Goal: Check status: Check status

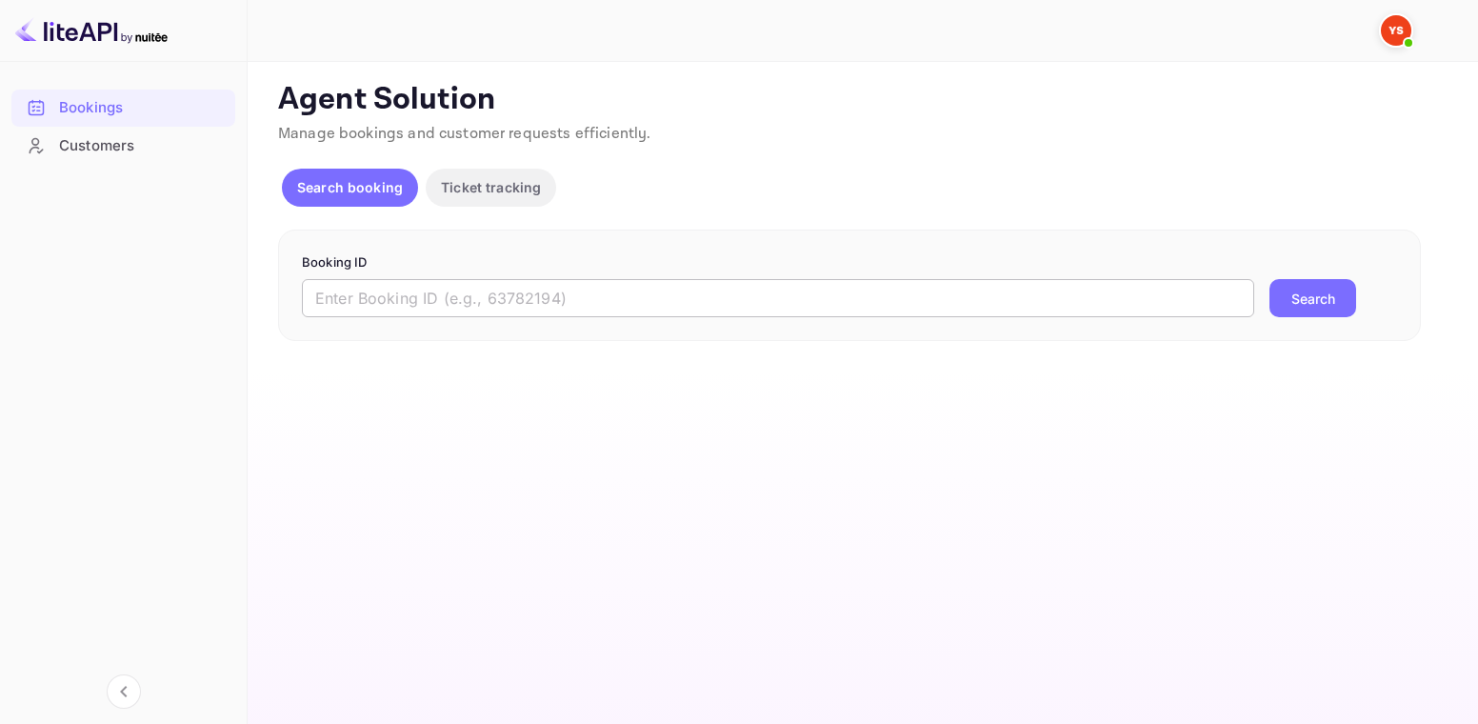
click at [548, 312] on input "text" at bounding box center [778, 298] width 953 height 38
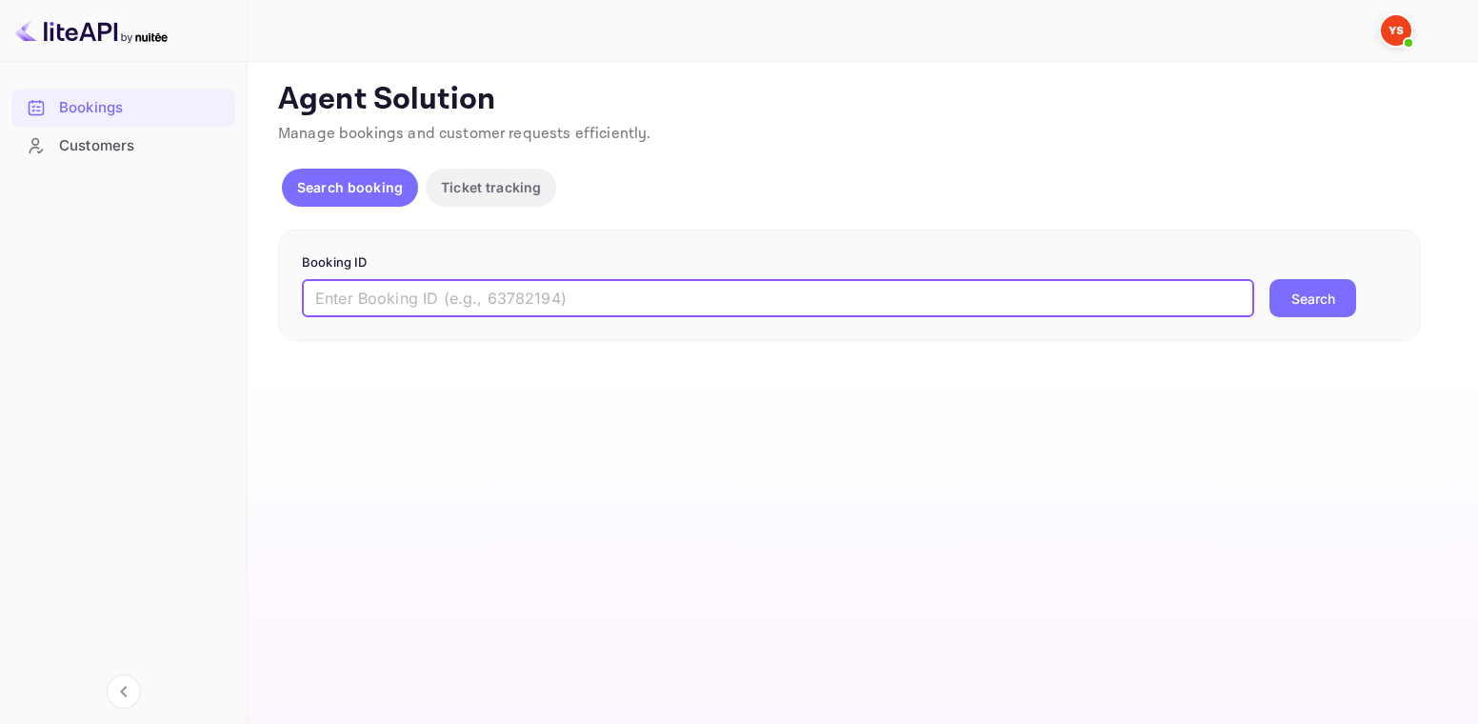
paste input "9790560"
type input "9790560"
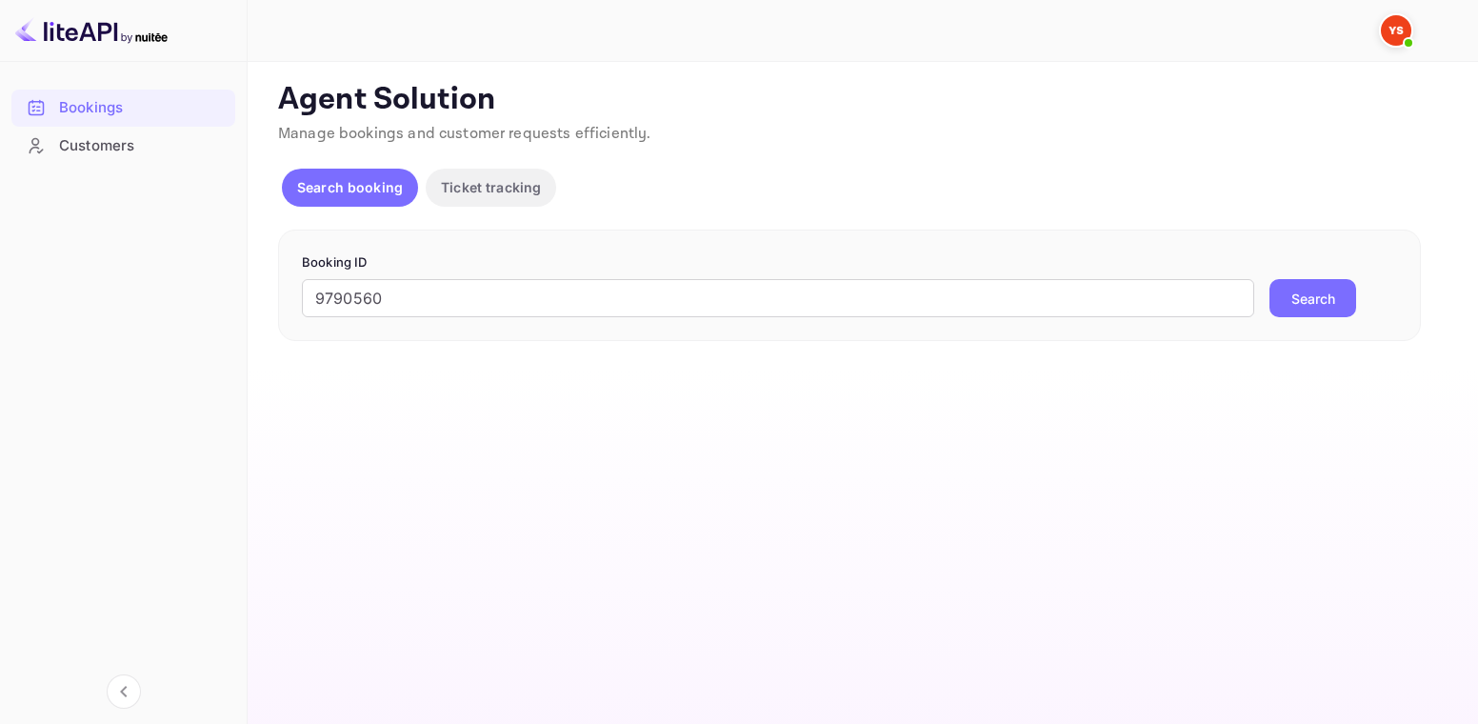
click at [1306, 311] on button "Search" at bounding box center [1313, 298] width 87 height 38
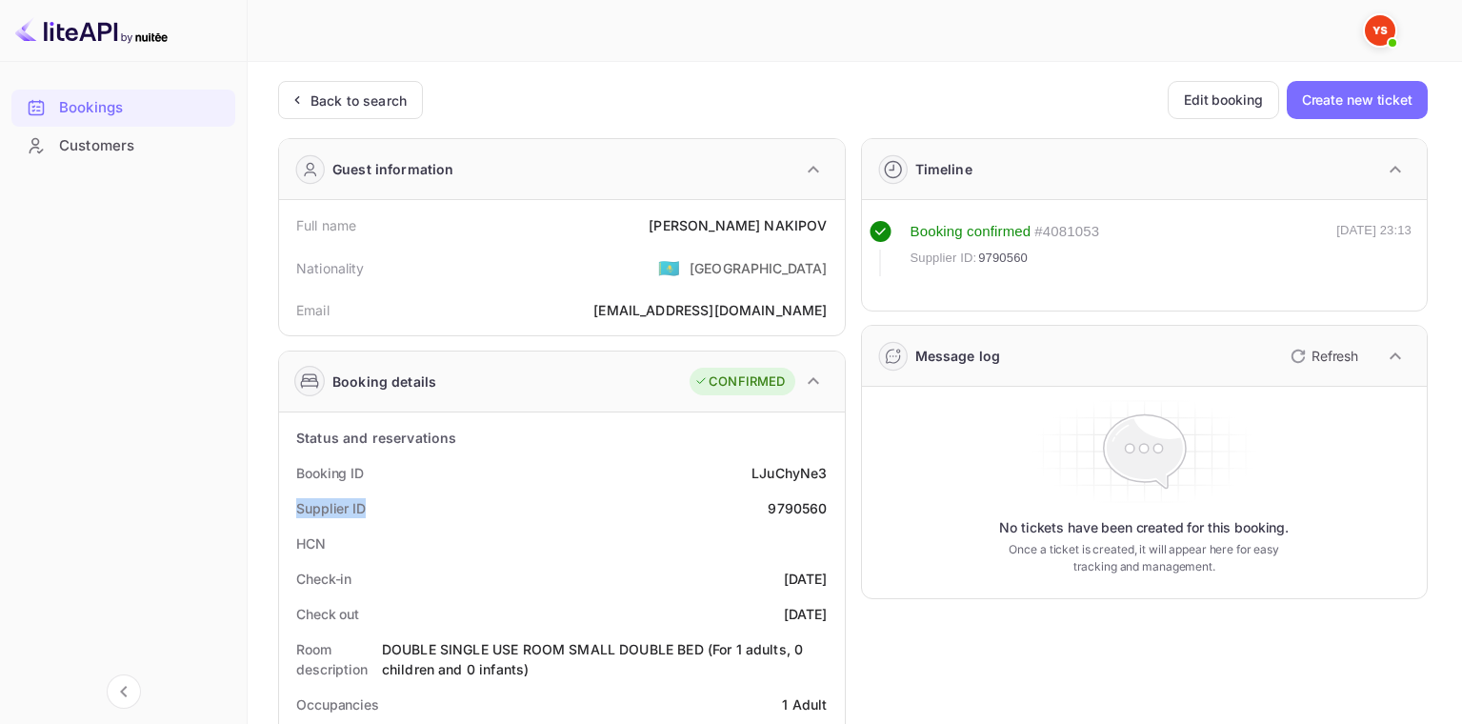
drag, startPoint x: 291, startPoint y: 509, endPoint x: 383, endPoint y: 505, distance: 91.5
click at [383, 505] on div "Supplier ID 9790560" at bounding box center [562, 508] width 551 height 35
drag, startPoint x: 713, startPoint y: 227, endPoint x: 832, endPoint y: 230, distance: 118.2
click at [832, 230] on div "Full name [PERSON_NAME]" at bounding box center [562, 225] width 551 height 35
copy div "[PERSON_NAME]"
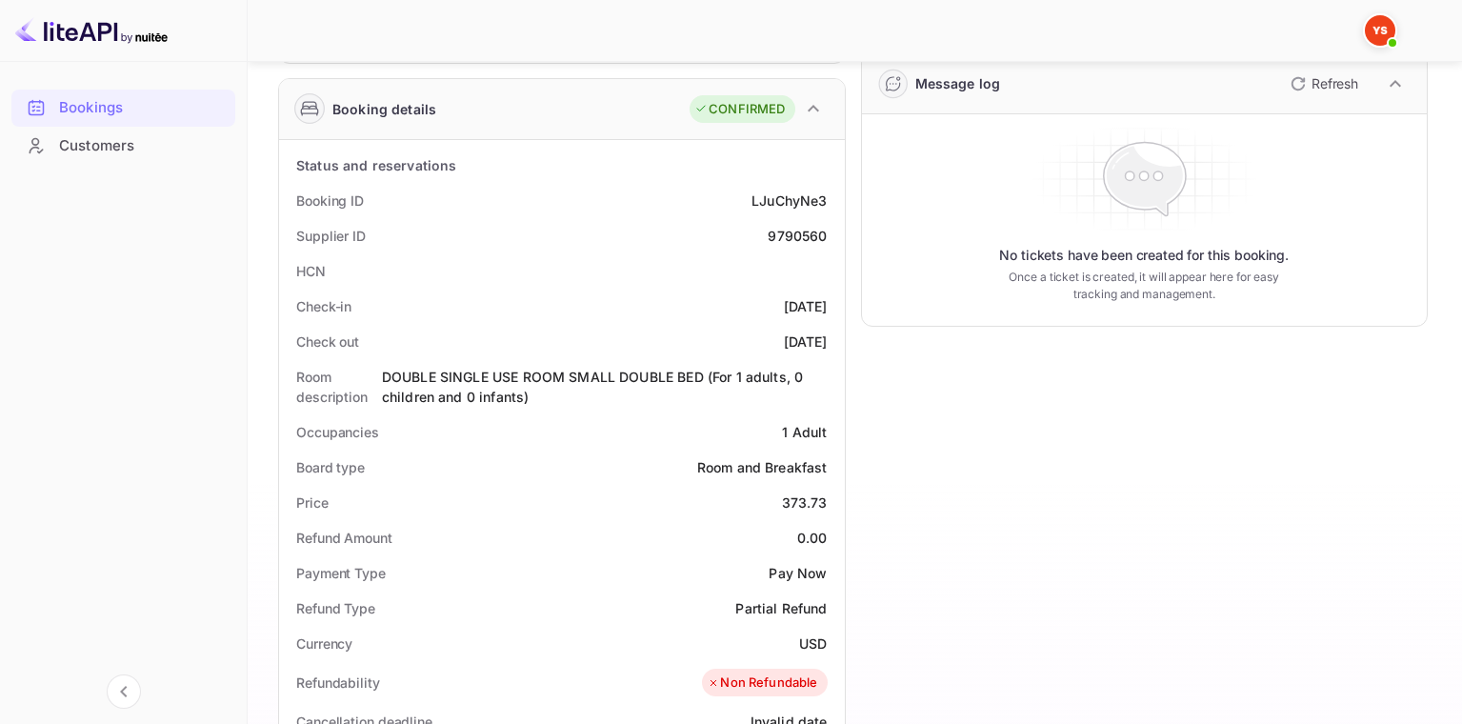
scroll to position [286, 0]
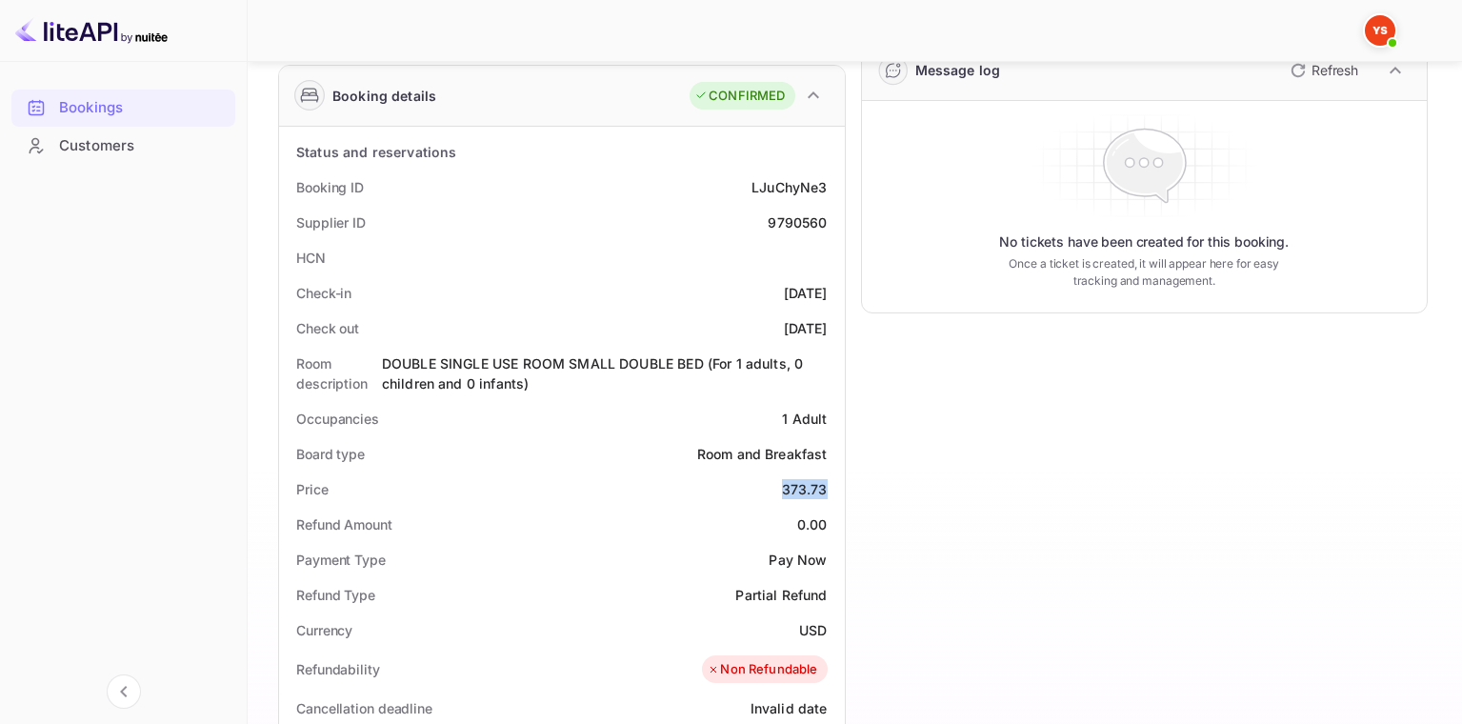
drag, startPoint x: 828, startPoint y: 491, endPoint x: 841, endPoint y: 491, distance: 13.3
click at [841, 491] on div "Status and reservations Booking ID LJuChyNe3 Supplier ID 9790560 HCN Check-in […" at bounding box center [562, 679] width 566 height 1105
copy div "373.73"
